Goal: Find specific page/section: Find specific page/section

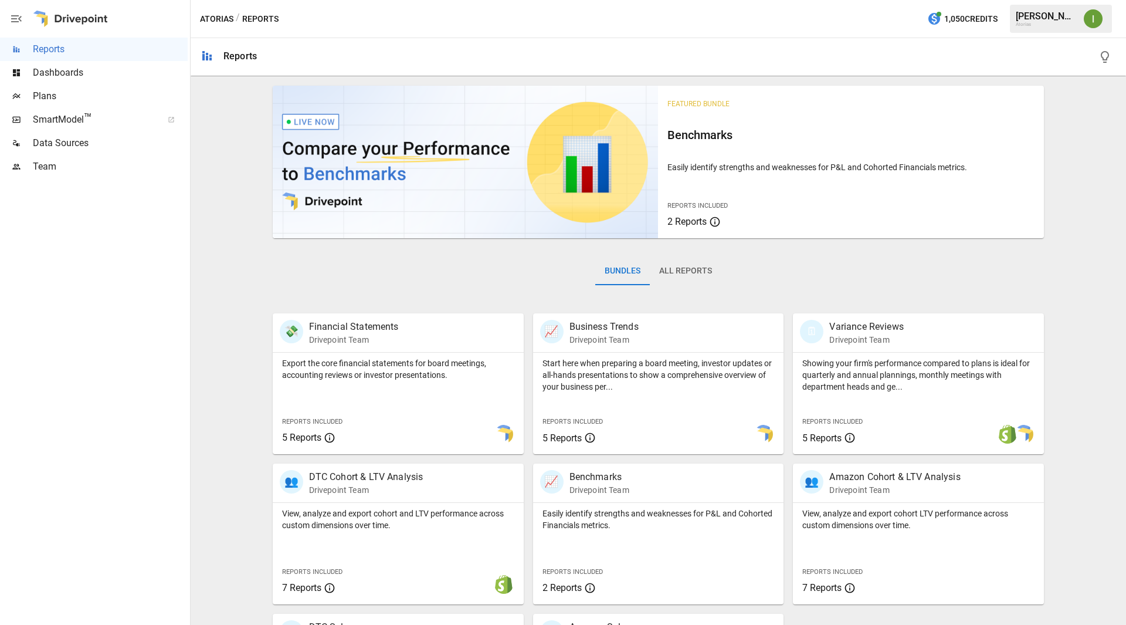
click at [67, 73] on span "Dashboards" at bounding box center [110, 73] width 155 height 14
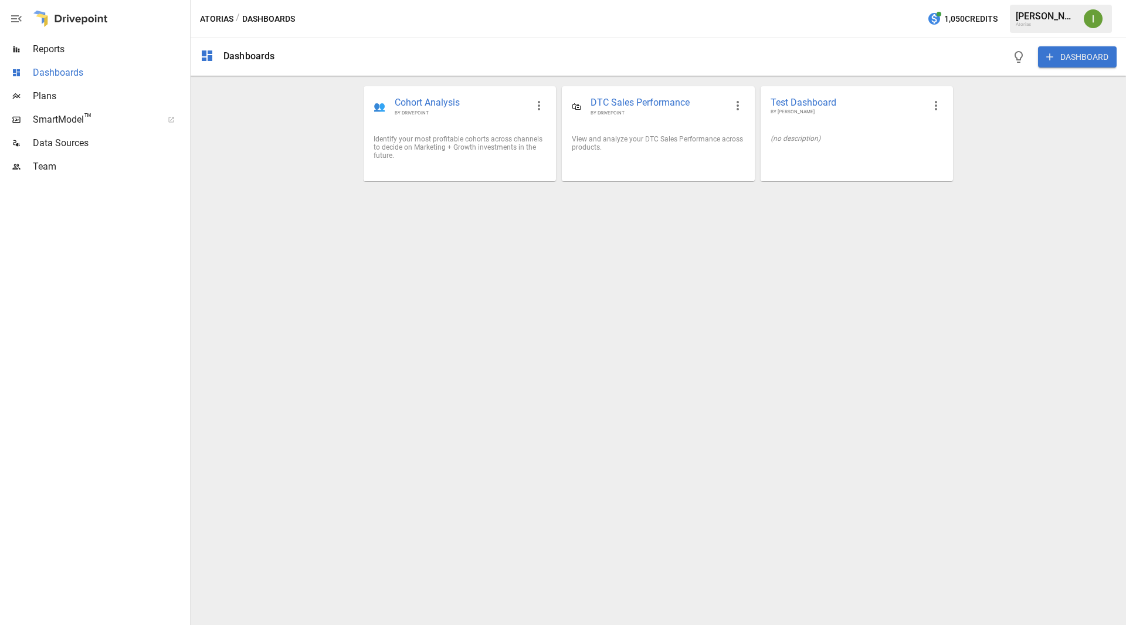
click at [56, 73] on span "Dashboards" at bounding box center [110, 73] width 155 height 14
click at [48, 100] on span "Plans" at bounding box center [110, 96] width 155 height 14
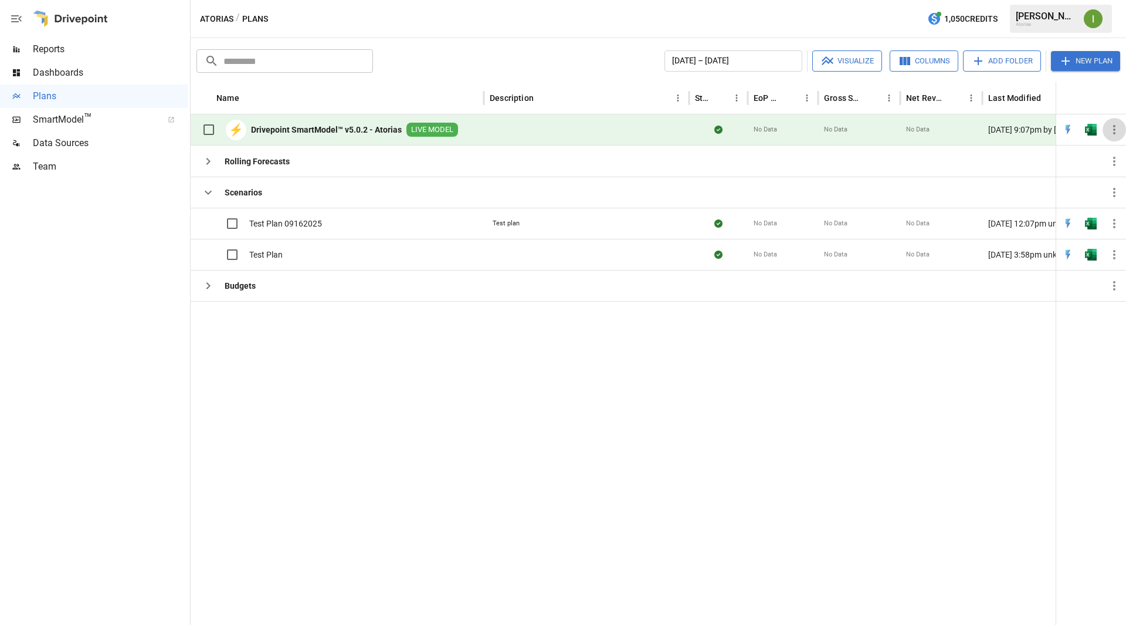
click at [1116, 132] on icon "button" at bounding box center [1114, 130] width 14 height 14
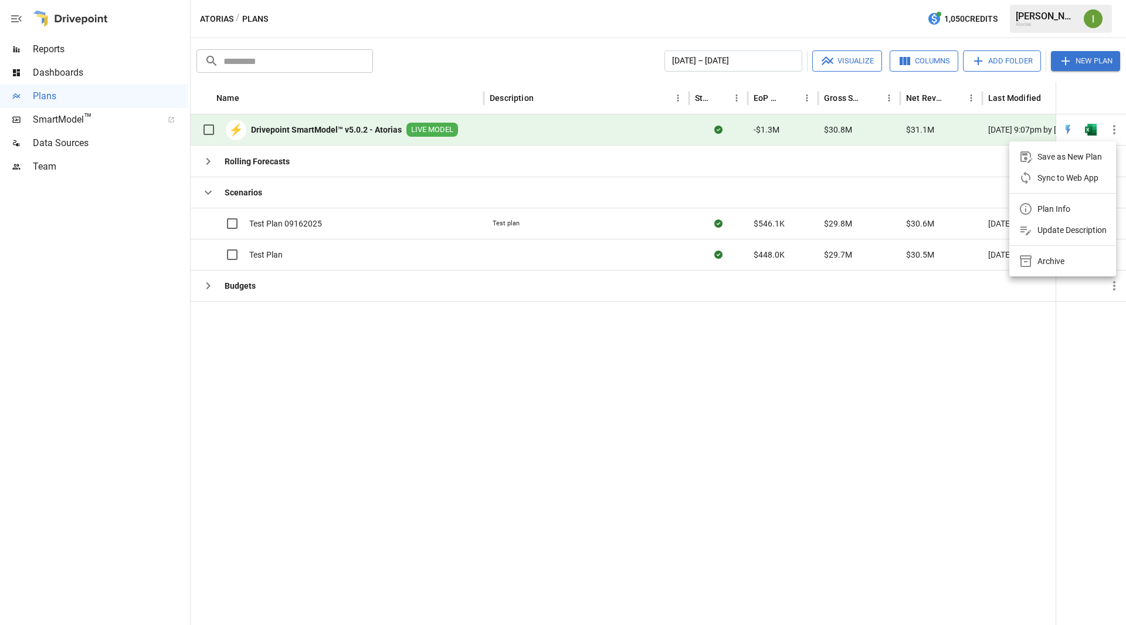
click at [272, 133] on div at bounding box center [563, 312] width 1126 height 625
click at [292, 130] on b "Drivepoint SmartModel™ v5.0.2 - Atorias" at bounding box center [326, 130] width 151 height 12
